Goal: Check status

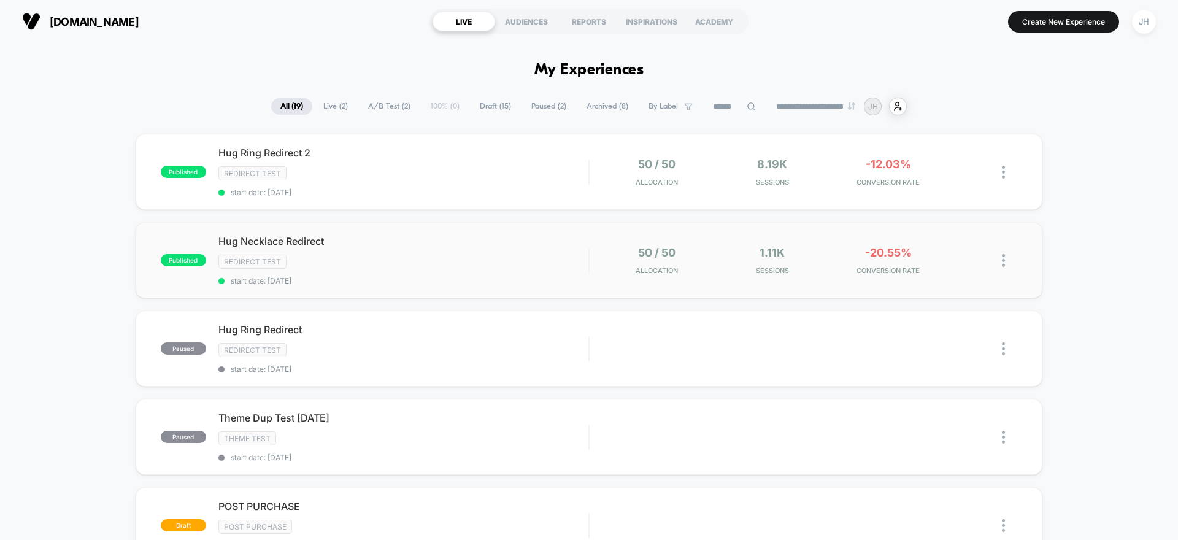
click at [864, 277] on div "published Hug Necklace Redirect Redirect Test start date: [DATE] 50 / 50 Alloca…" at bounding box center [589, 260] width 907 height 76
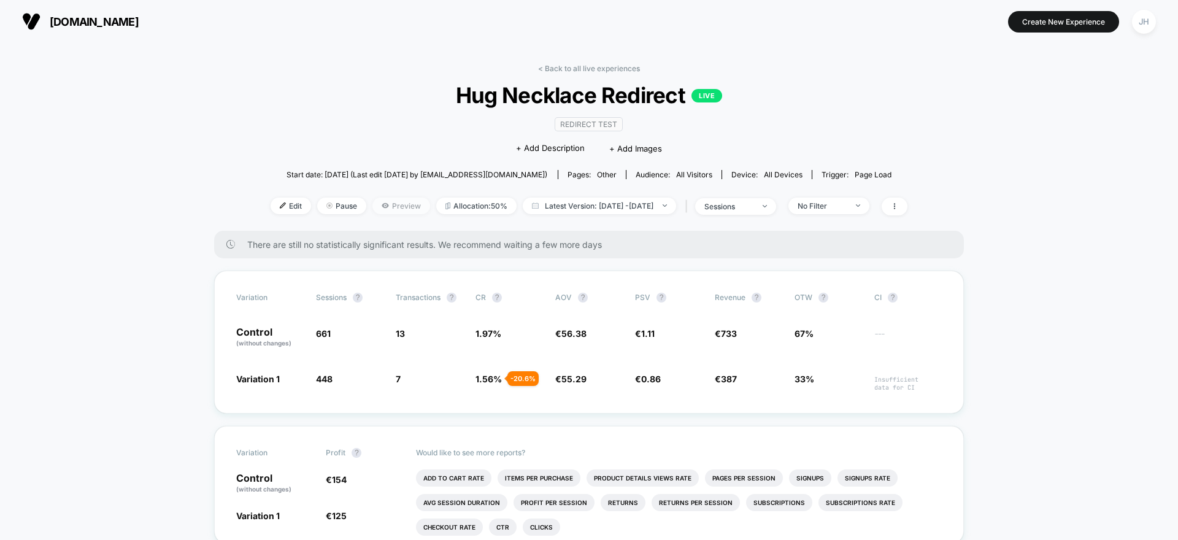
click at [398, 202] on span "Preview" at bounding box center [401, 206] width 58 height 17
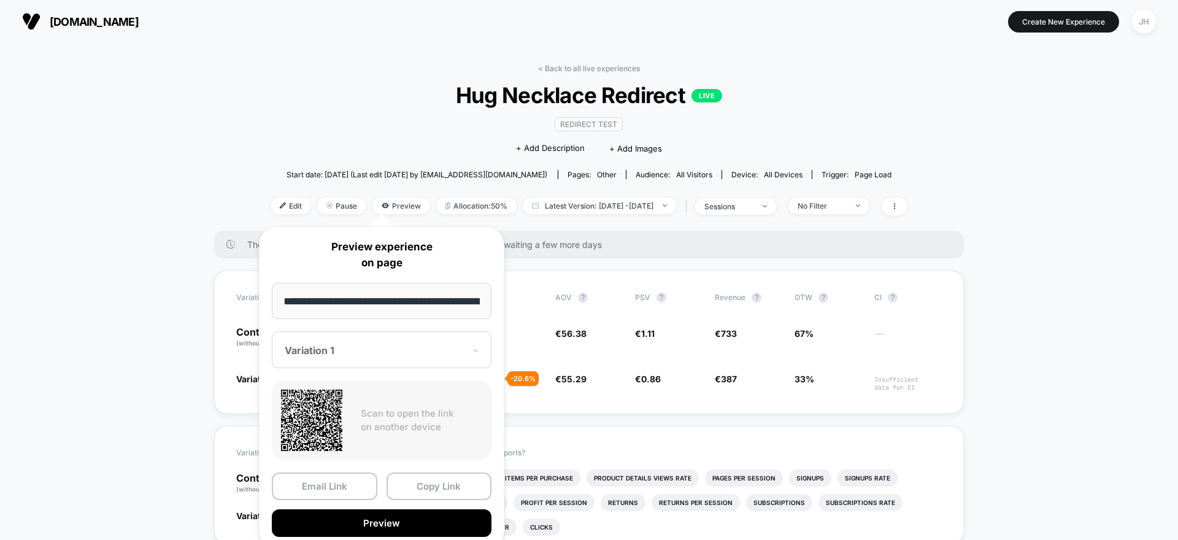
click at [396, 170] on span "Start date: [DATE] (Last edit [DATE] by [EMAIL_ADDRESS][DOMAIN_NAME])" at bounding box center [416, 174] width 261 height 9
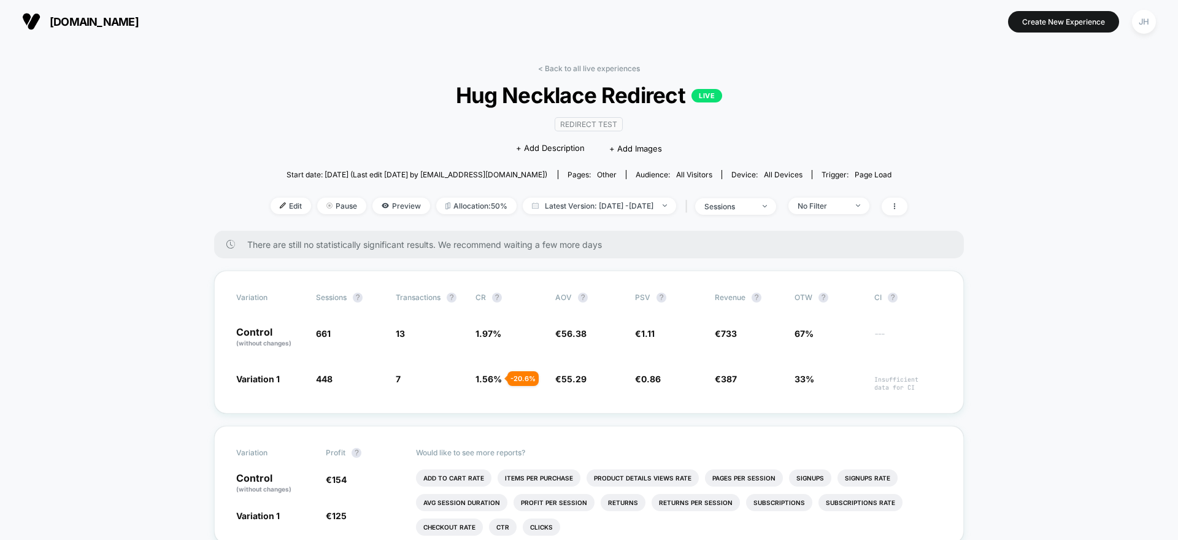
click at [562, 85] on span "Hug Necklace Redirect LIVE" at bounding box center [588, 95] width 573 height 26
click at [572, 71] on link "< Back to all live experiences" at bounding box center [589, 68] width 102 height 9
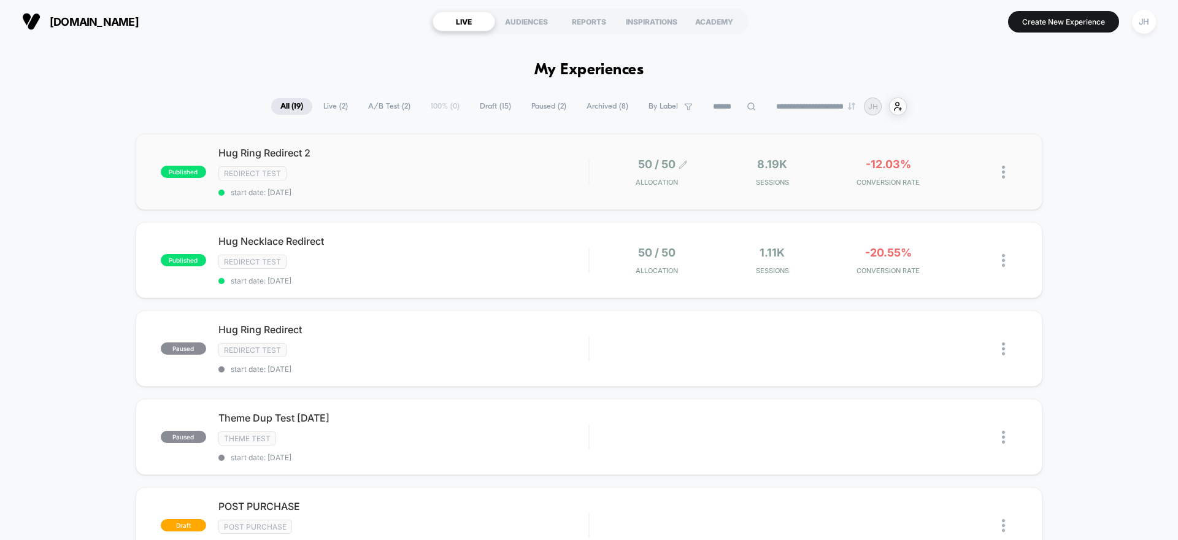
click at [669, 167] on span "50 / 50" at bounding box center [656, 164] width 37 height 13
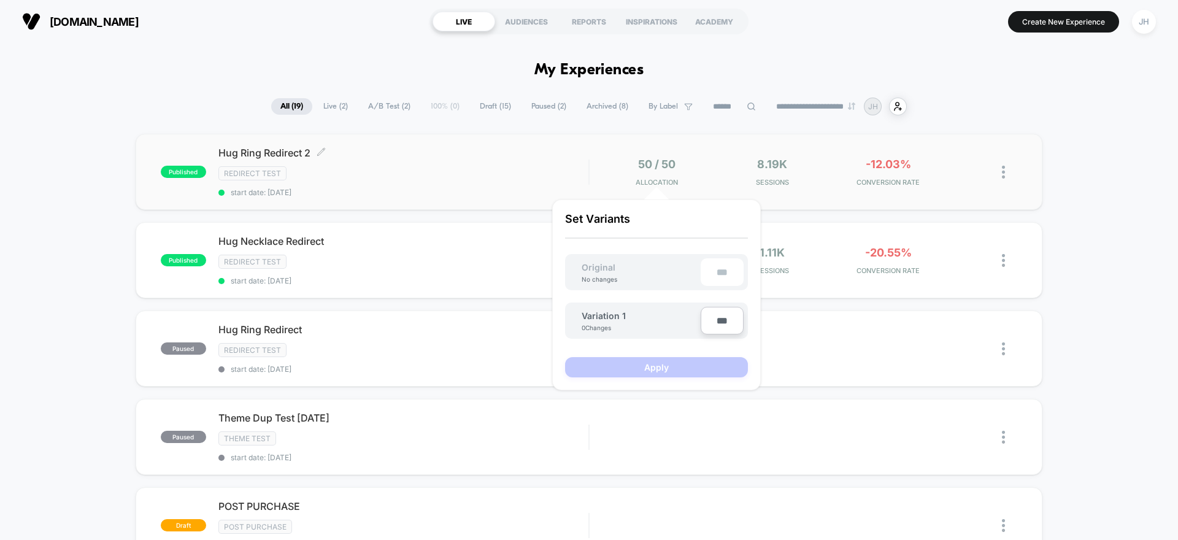
click at [555, 166] on div "Hug Ring Redirect 2 Click to edit experience details Click to edit experience d…" at bounding box center [403, 172] width 370 height 50
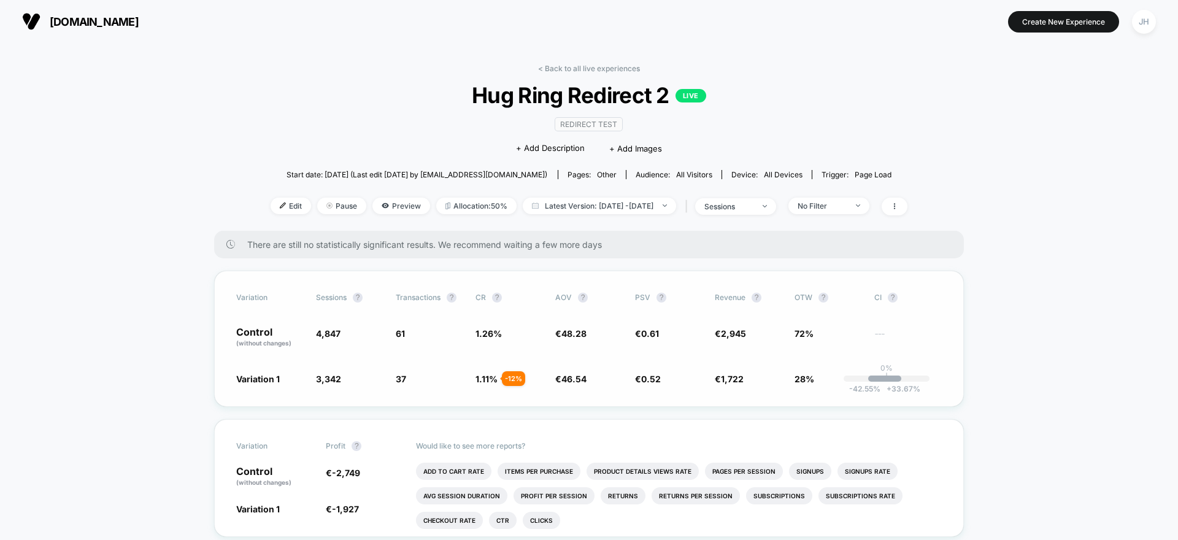
click at [642, 334] on span "0.61" at bounding box center [650, 333] width 18 height 10
click at [572, 327] on span "€ 48.28" at bounding box center [588, 337] width 67 height 21
drag, startPoint x: 567, startPoint y: 373, endPoint x: 501, endPoint y: 350, distance: 70.0
click at [567, 374] on span "46.54" at bounding box center [573, 379] width 25 height 10
click at [563, 69] on link "< Back to all live experiences" at bounding box center [589, 68] width 102 height 9
